Goal: Check status

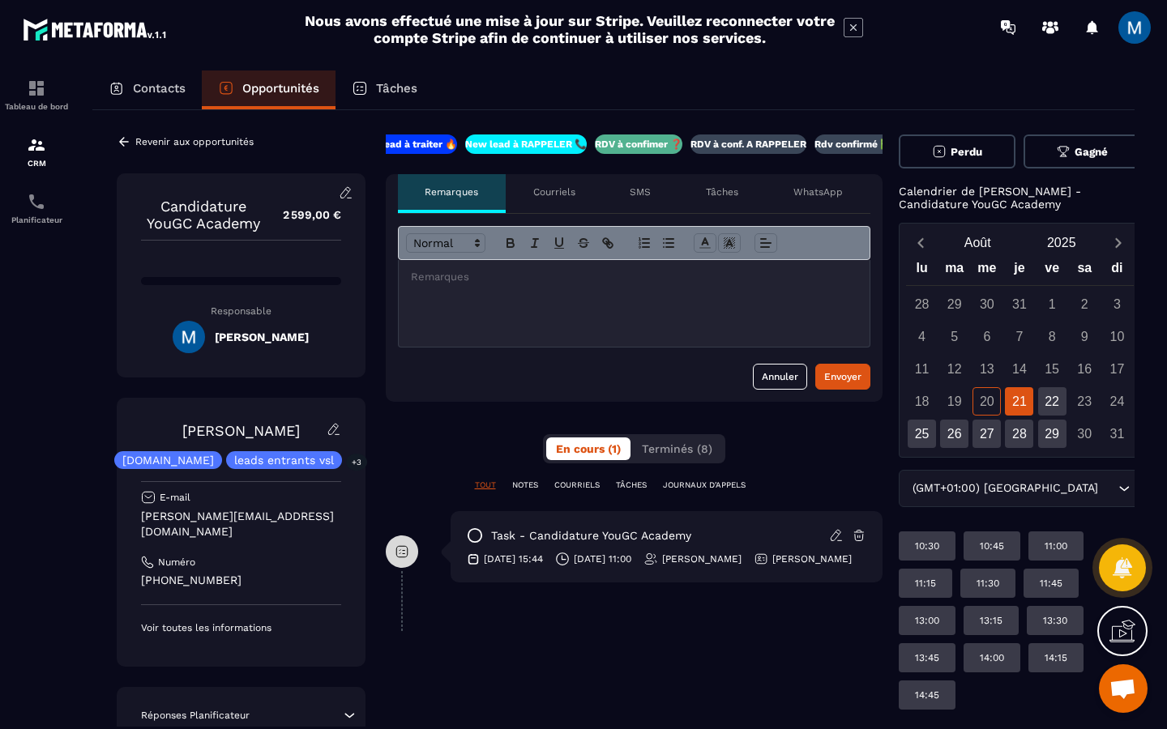
click at [753, 147] on p "RDV à conf. A RAPPELER" at bounding box center [748, 144] width 116 height 13
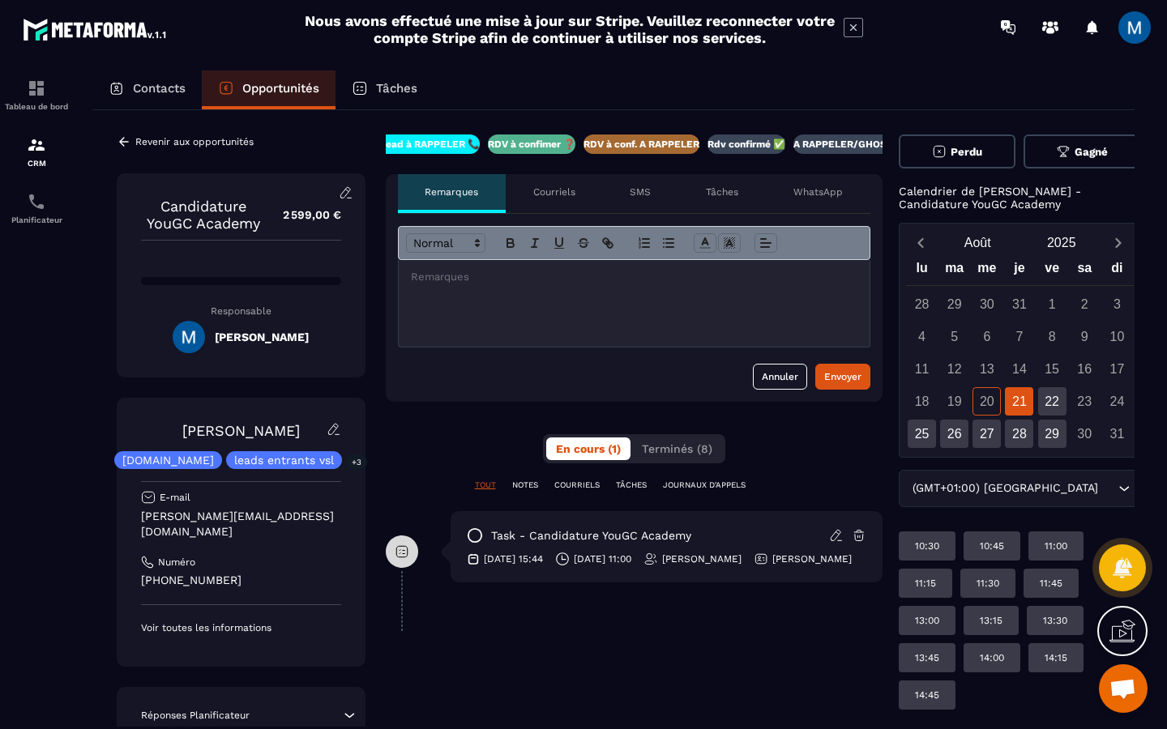
scroll to position [0, 139]
click at [269, 86] on p "Opportunités" at bounding box center [280, 88] width 77 height 15
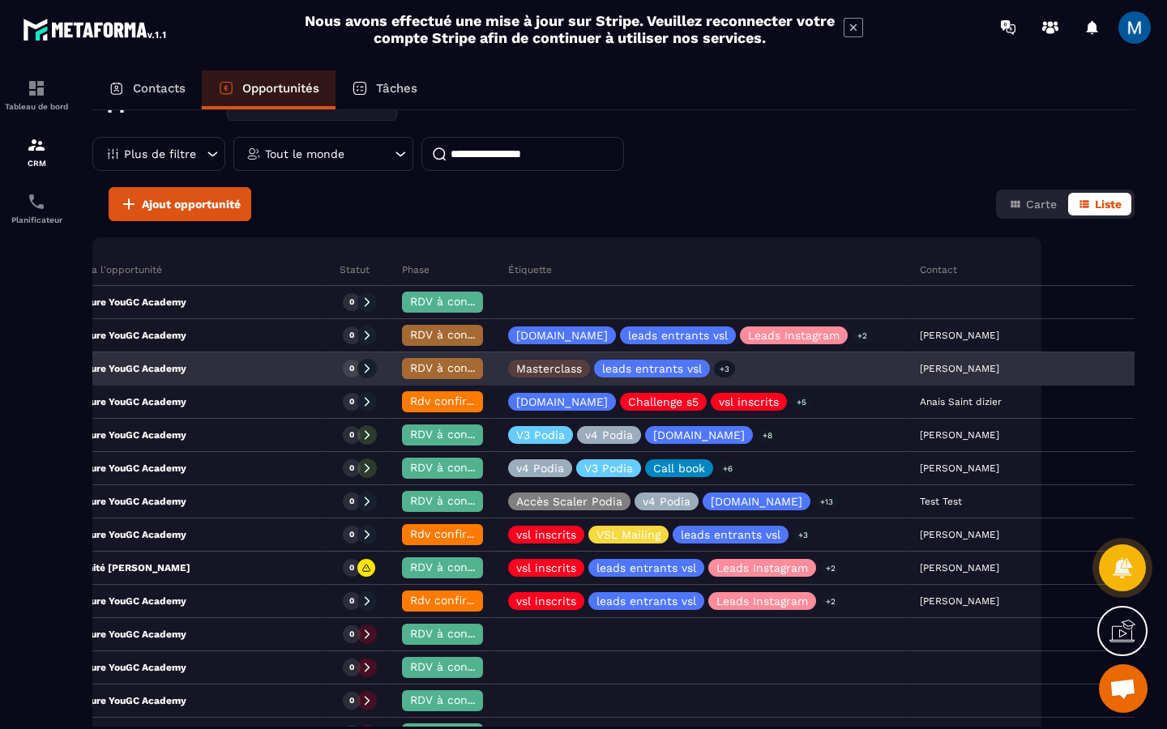
scroll to position [41, 0]
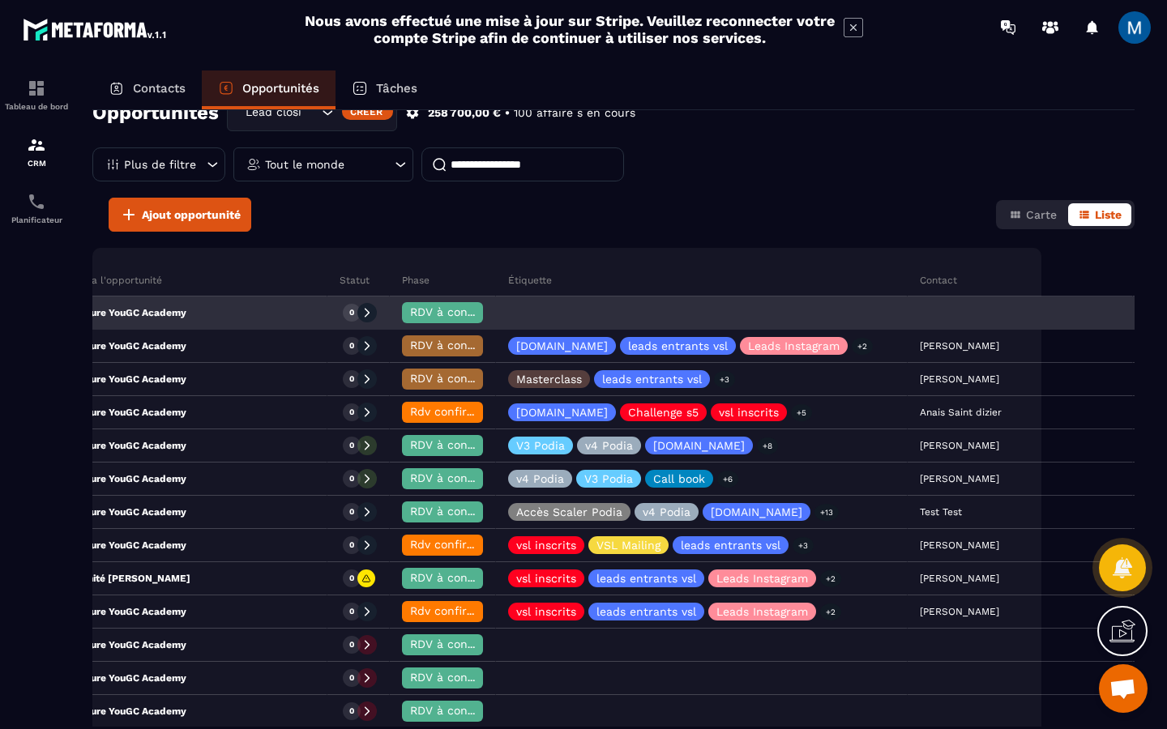
click at [211, 321] on div "Candidature YouGC Academy" at bounding box center [171, 313] width 312 height 32
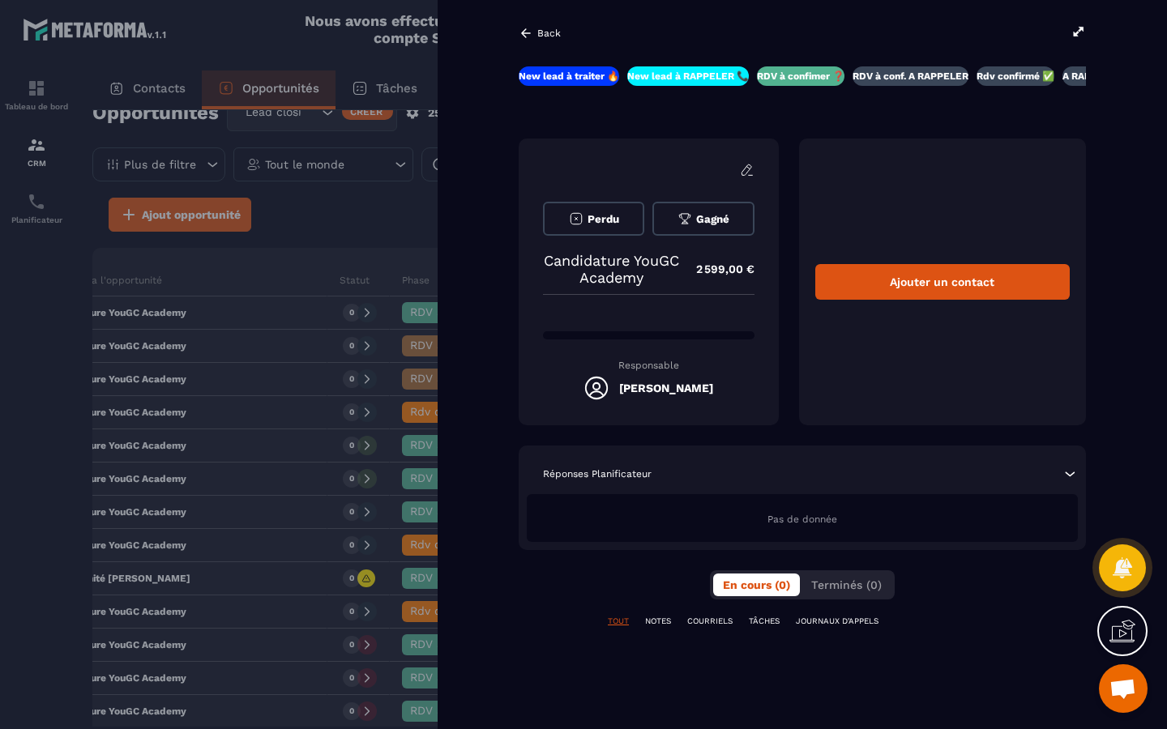
click at [530, 33] on icon at bounding box center [526, 32] width 10 height 9
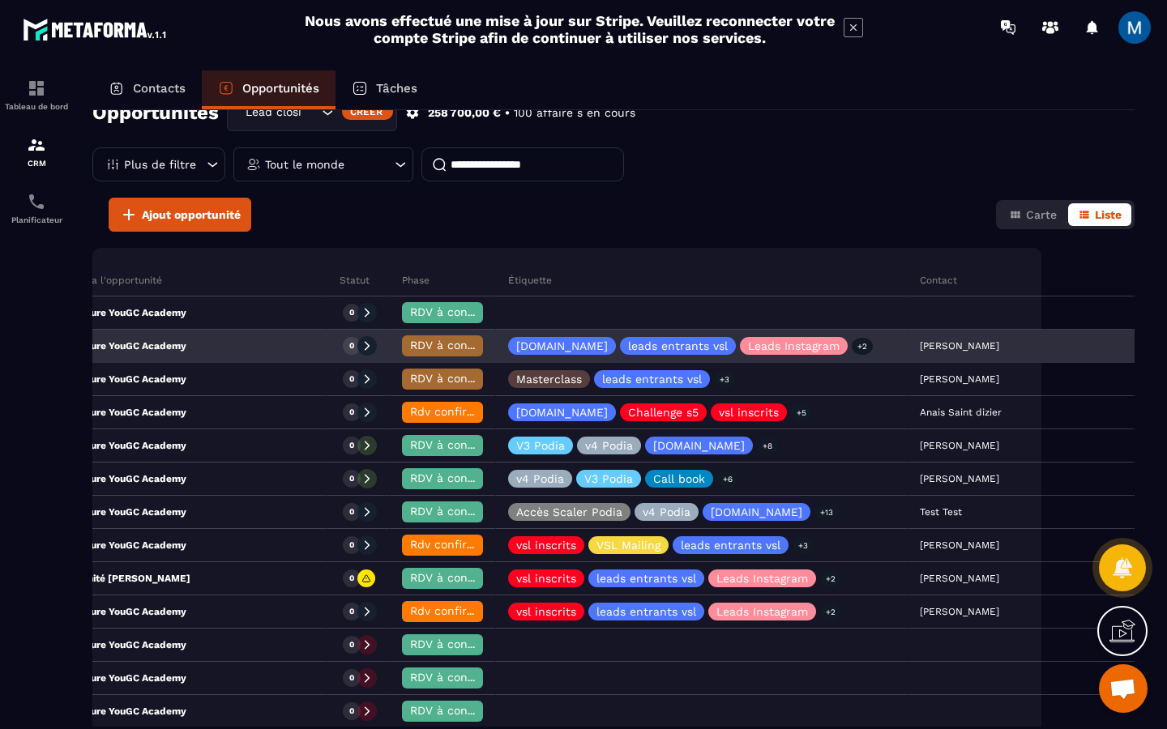
click at [230, 352] on div "Candidature YouGC Academy" at bounding box center [171, 347] width 312 height 32
